Goal: Task Accomplishment & Management: Use online tool/utility

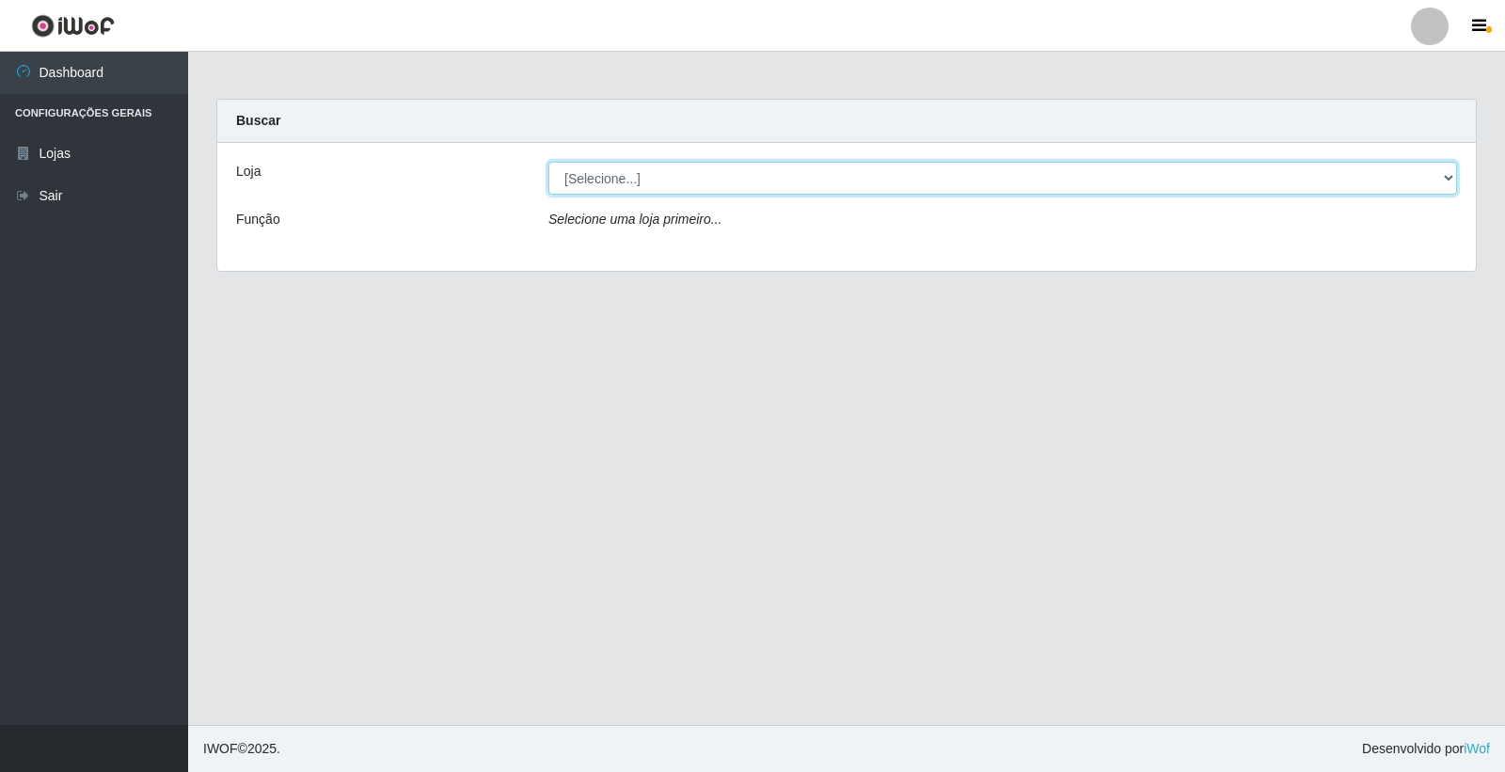
click at [606, 177] on select "[Selecione...] O Feirão - [GEOGRAPHIC_DATA]" at bounding box center [1002, 178] width 908 height 33
select select "327"
click at [548, 162] on select "[Selecione...] O Feirão - [GEOGRAPHIC_DATA]" at bounding box center [1002, 178] width 908 height 33
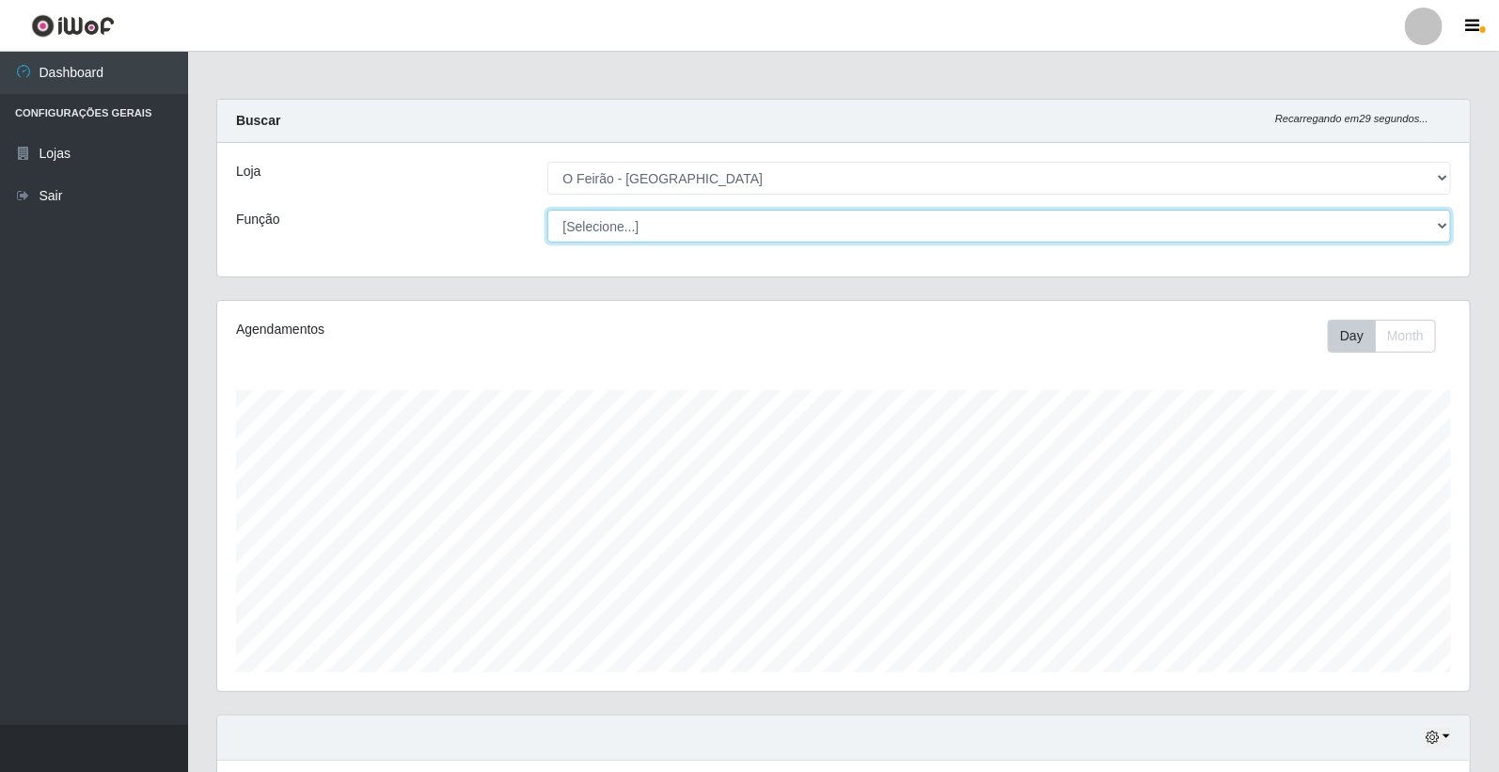
click at [613, 220] on select "[Selecione...] ASG ASG + ASG ++ Embalador Embalador + Embalador ++ Operador de …" at bounding box center [999, 226] width 905 height 33
select select "1"
click at [547, 210] on select "[Selecione...] ASG ASG + ASG ++ Embalador Embalador + Embalador ++ Operador de …" at bounding box center [999, 226] width 905 height 33
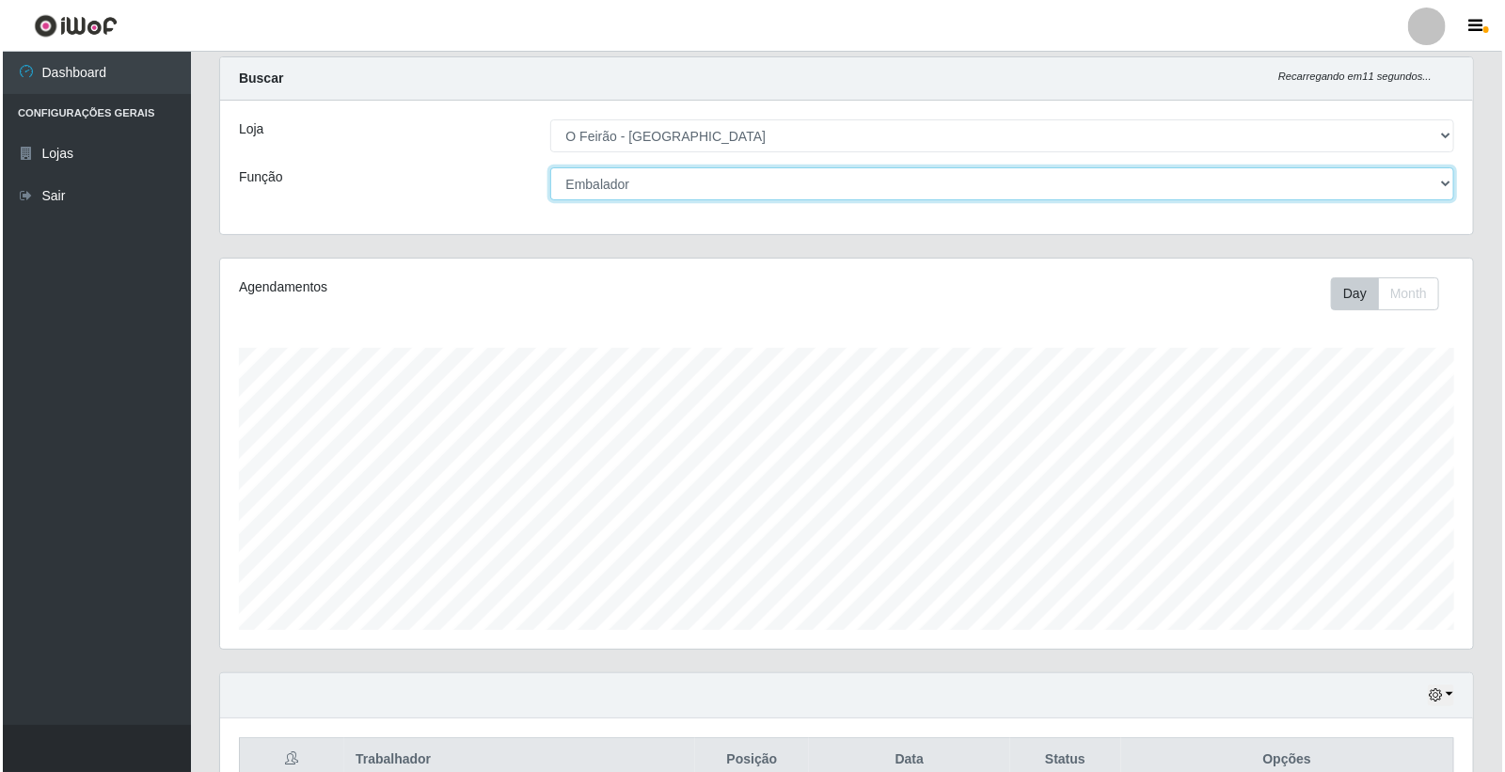
scroll to position [522, 0]
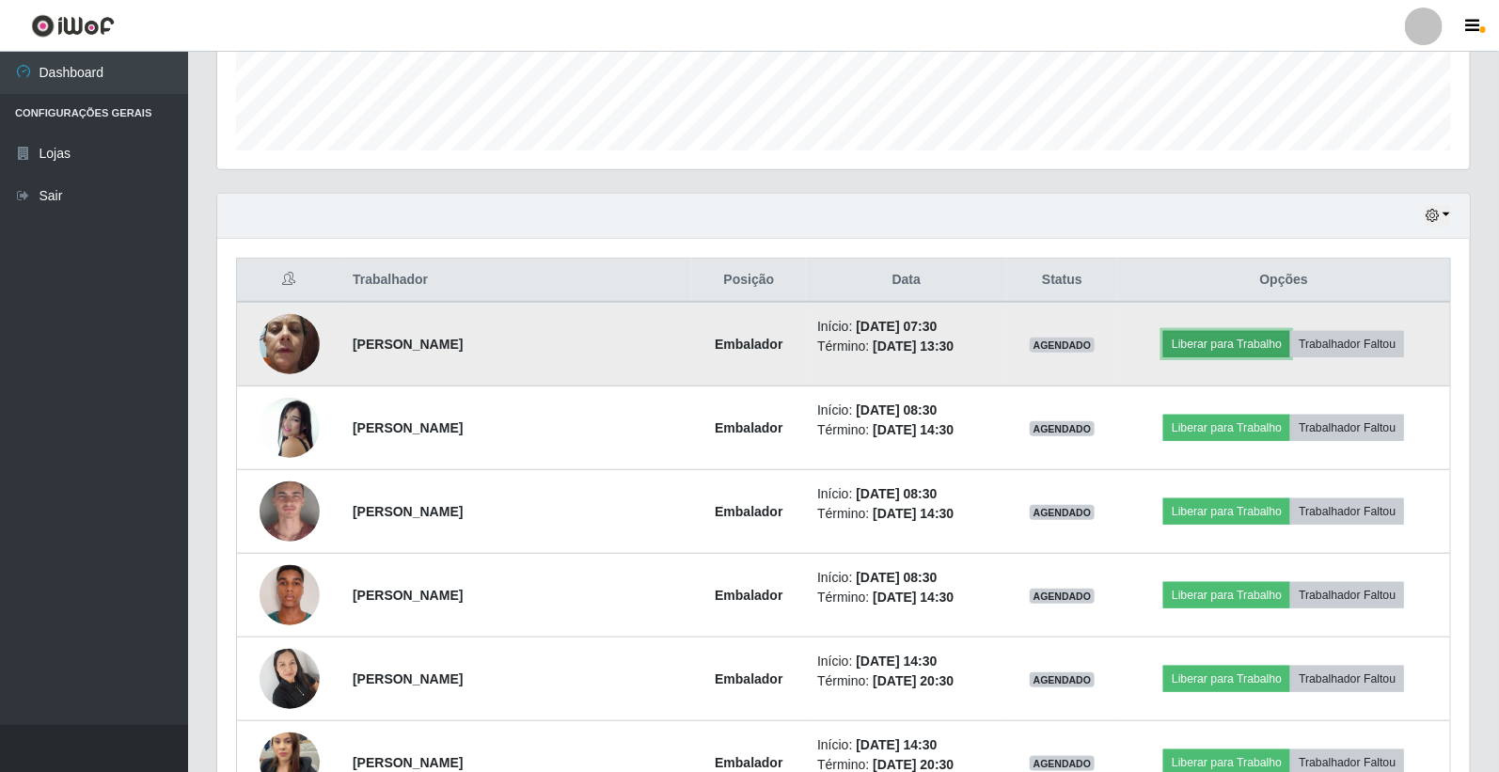
click at [1239, 343] on button "Liberar para Trabalho" at bounding box center [1226, 344] width 127 height 26
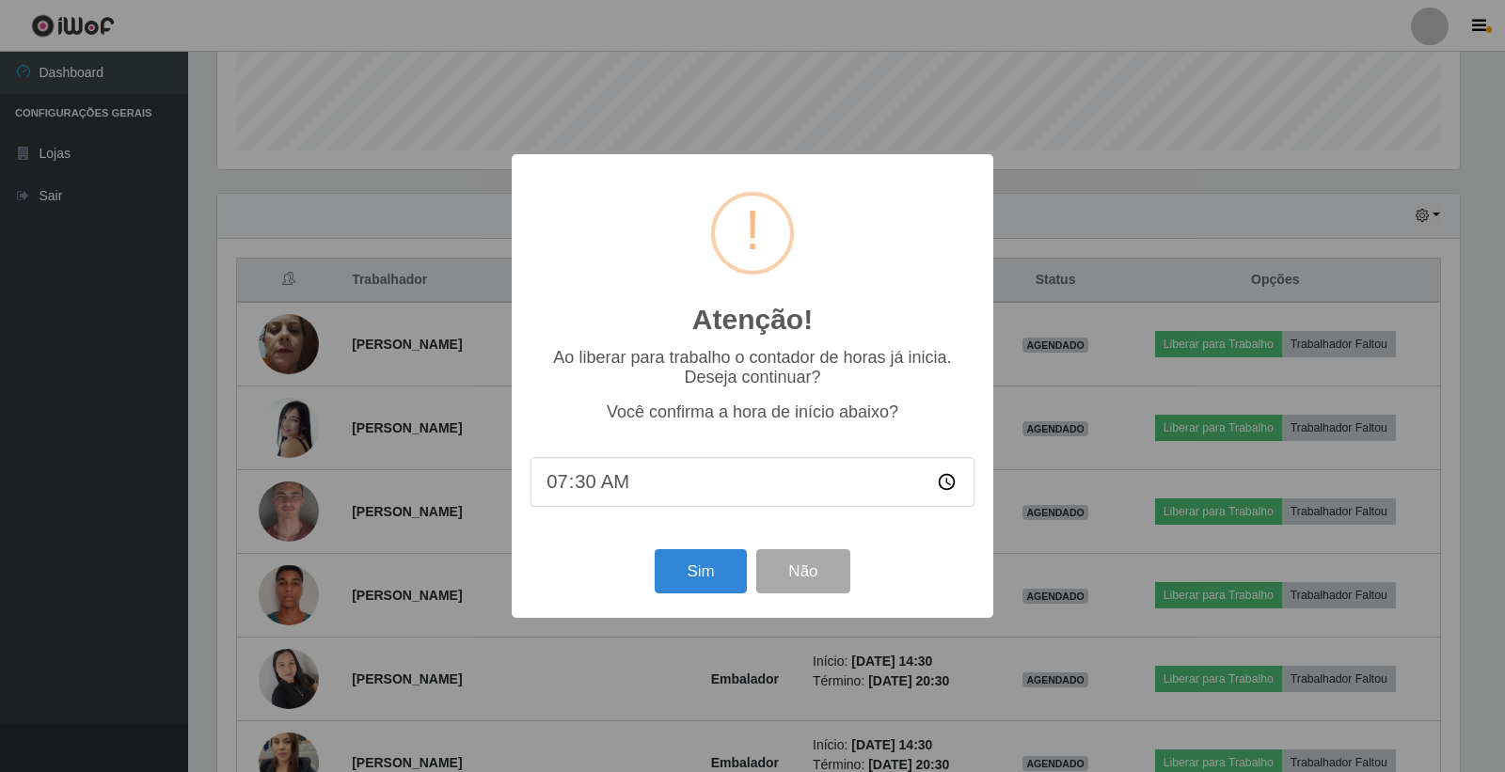
click at [643, 483] on input "07:30" at bounding box center [752, 482] width 444 height 50
drag, startPoint x: 600, startPoint y: 490, endPoint x: 585, endPoint y: 486, distance: 15.5
click at [599, 490] on input "07:30" at bounding box center [752, 482] width 444 height 50
click at [579, 485] on input "07:30" at bounding box center [752, 482] width 444 height 50
type input "07:42"
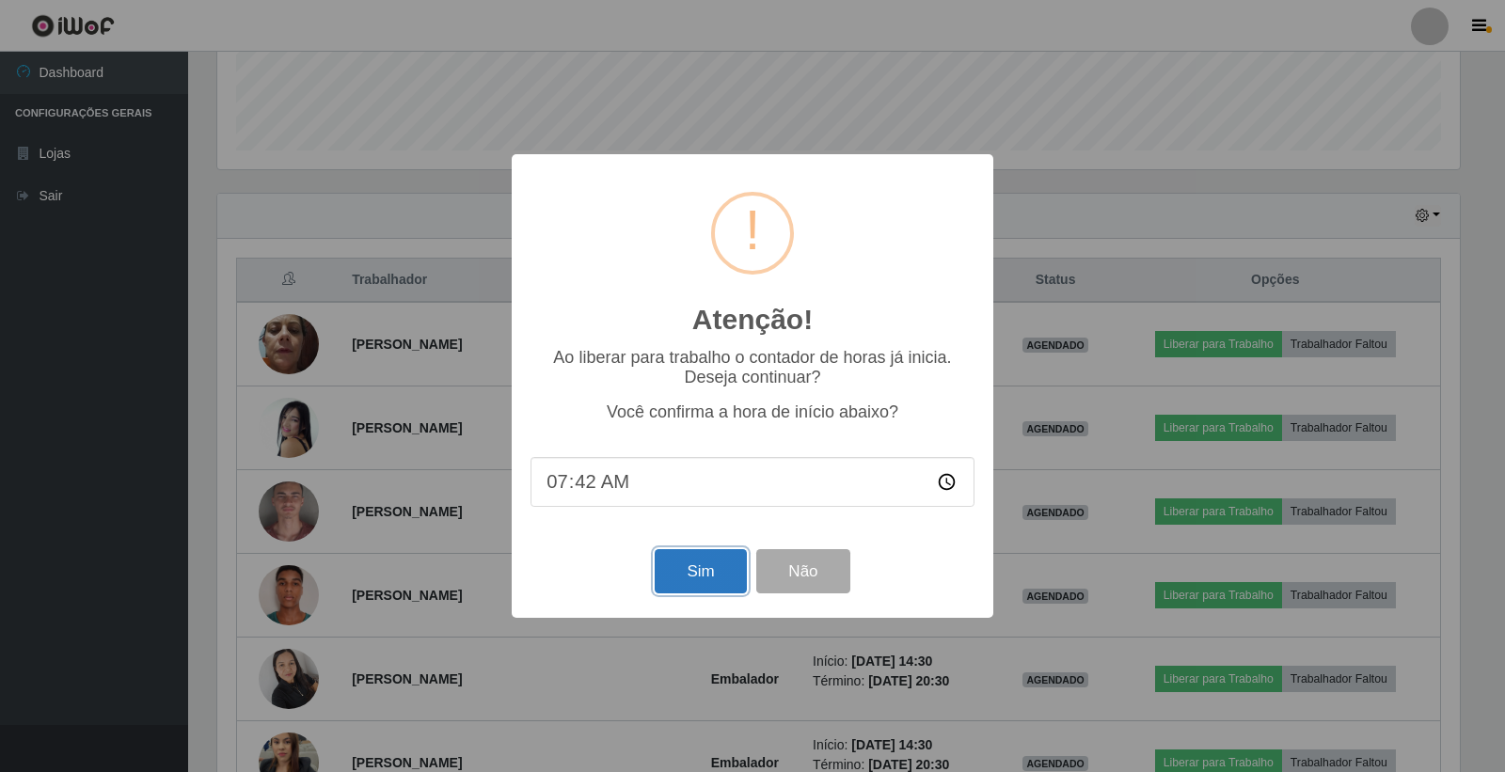
click at [720, 566] on button "Sim" at bounding box center [700, 571] width 91 height 44
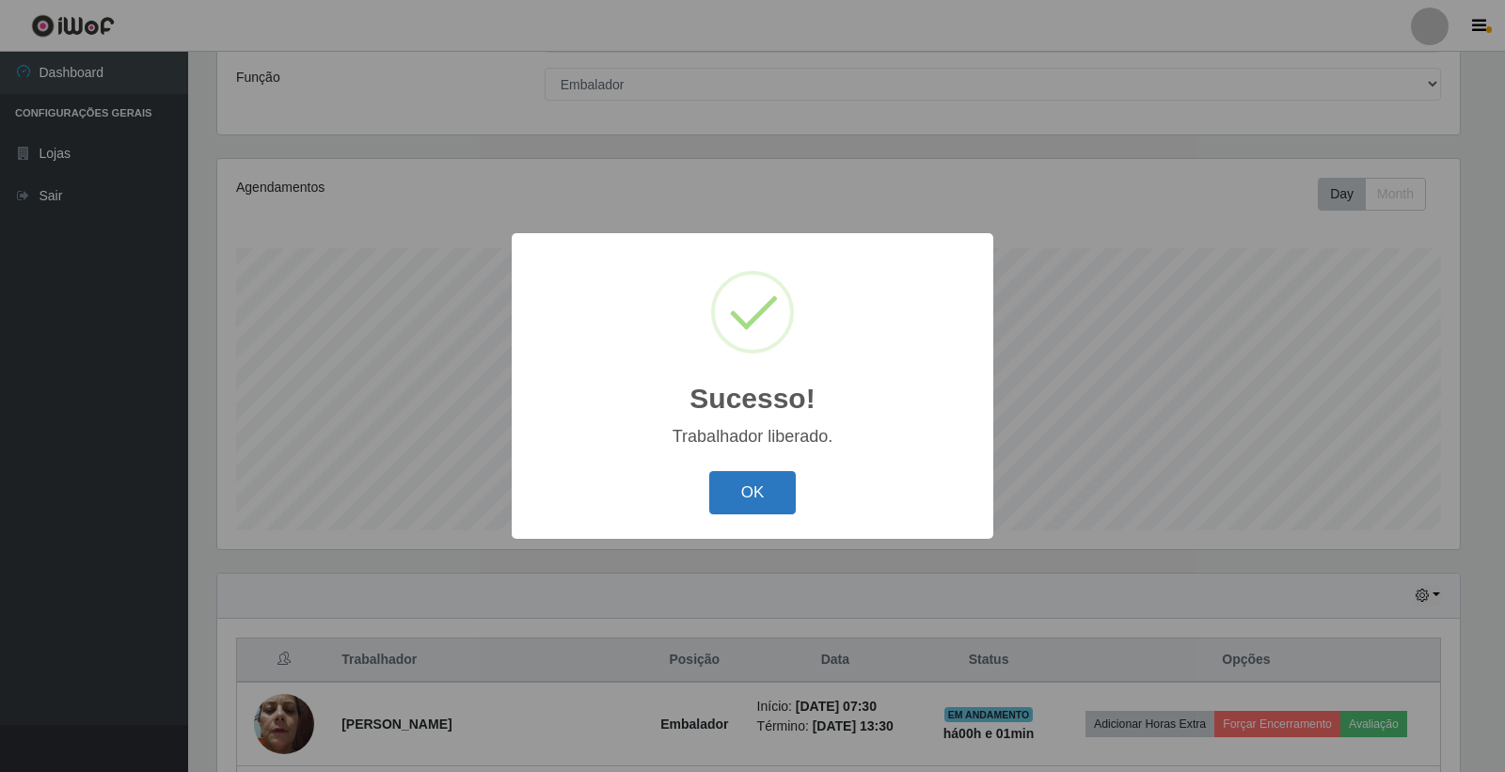
click at [754, 489] on button "OK" at bounding box center [752, 493] width 87 height 44
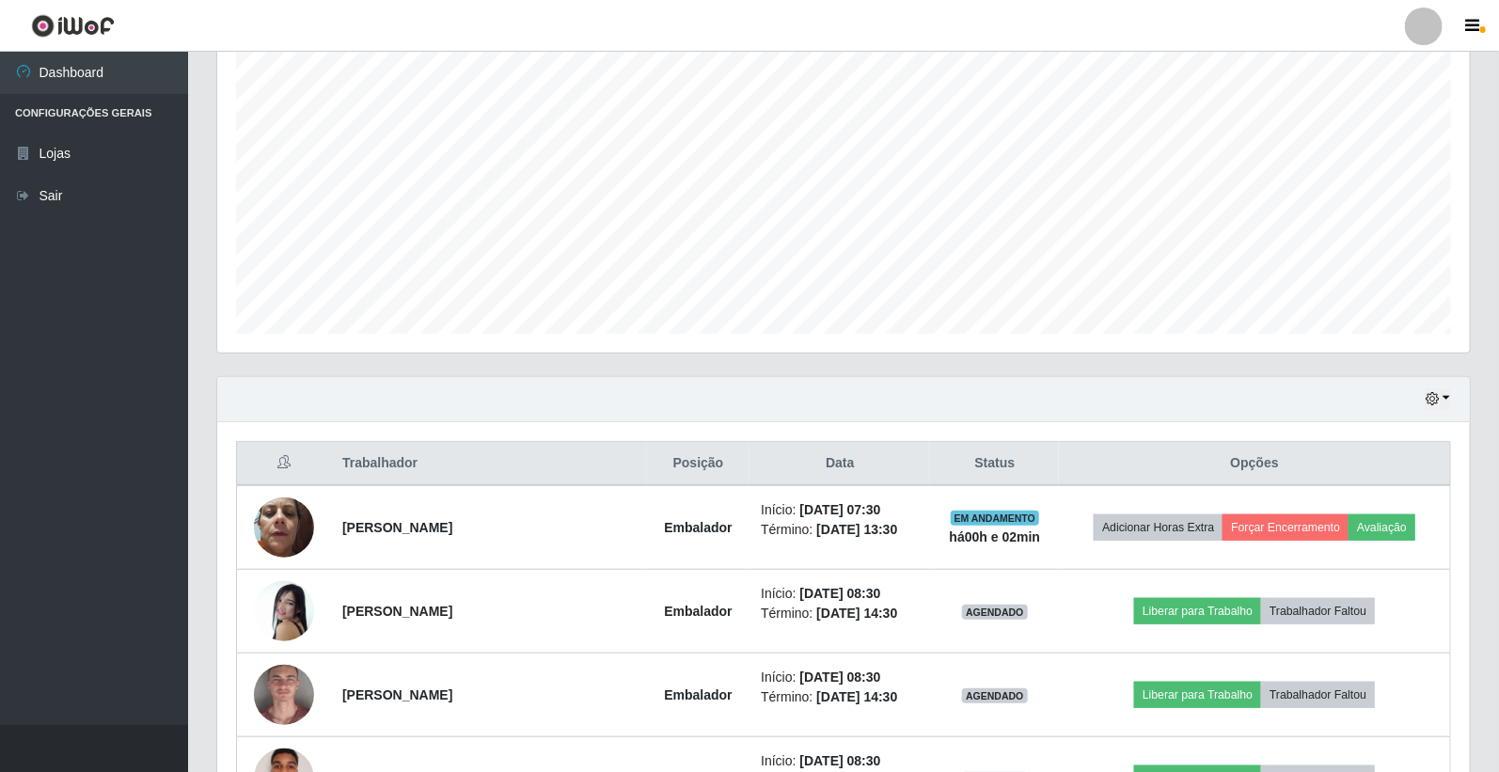
scroll to position [522, 0]
